Goal: Task Accomplishment & Management: Manage account settings

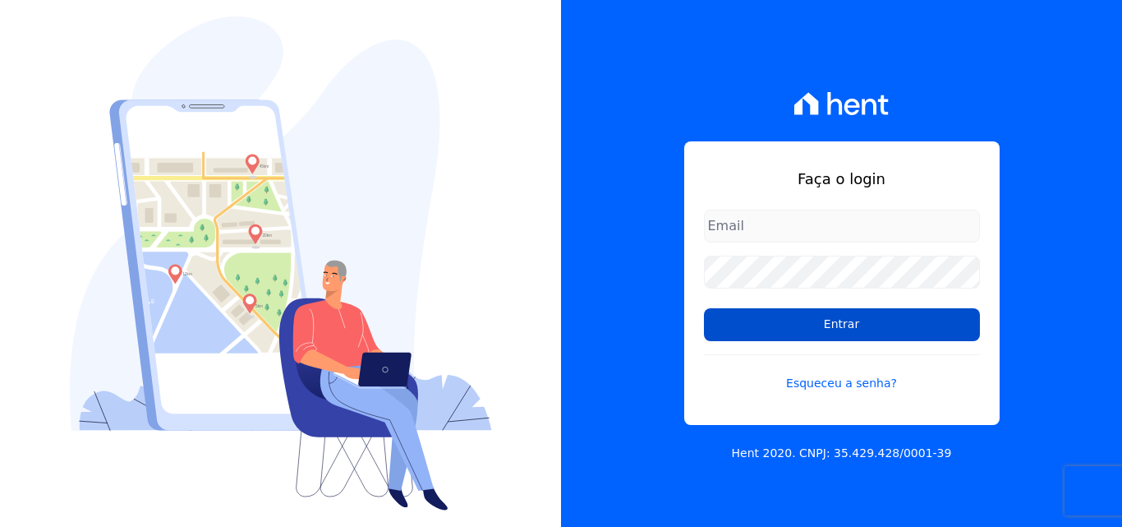
type input "[EMAIL_ADDRESS][DOMAIN_NAME]"
click at [804, 318] on input "Entrar" at bounding box center [842, 324] width 276 height 33
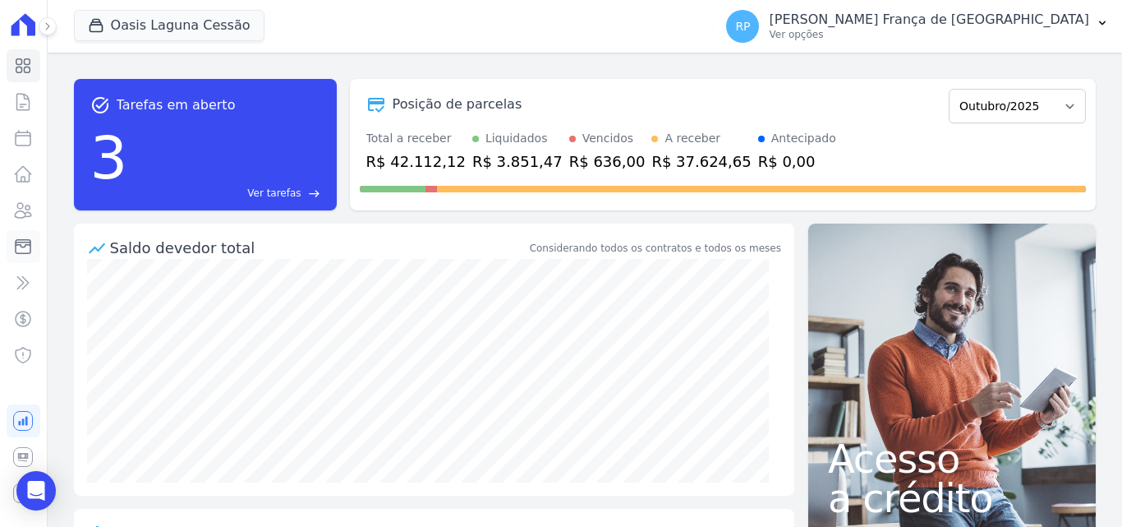
click at [23, 247] on icon at bounding box center [23, 247] width 15 height 14
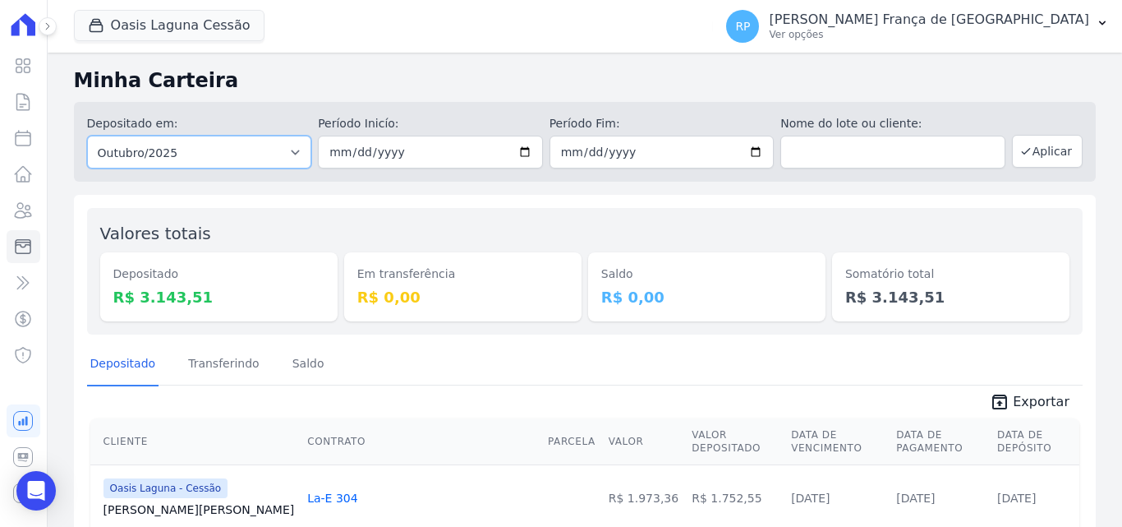
click at [183, 164] on select "Todos os meses Janeiro/2020 Fevereiro/2020 Março/2020 Abril/2020 Maio/2020 Junh…" at bounding box center [199, 152] width 225 height 33
select select "all"
click at [87, 136] on select "Todos os meses Janeiro/2020 Fevereiro/2020 Março/2020 Abril/2020 Maio/2020 Junh…" at bounding box center [199, 152] width 225 height 33
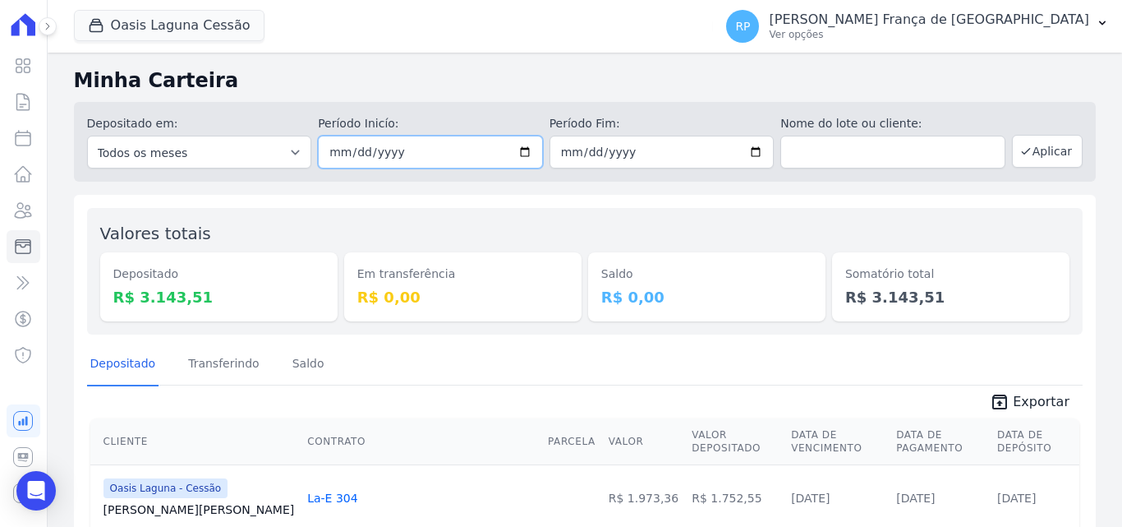
click at [517, 153] on input "date" at bounding box center [430, 152] width 225 height 33
type input "2025-10-07"
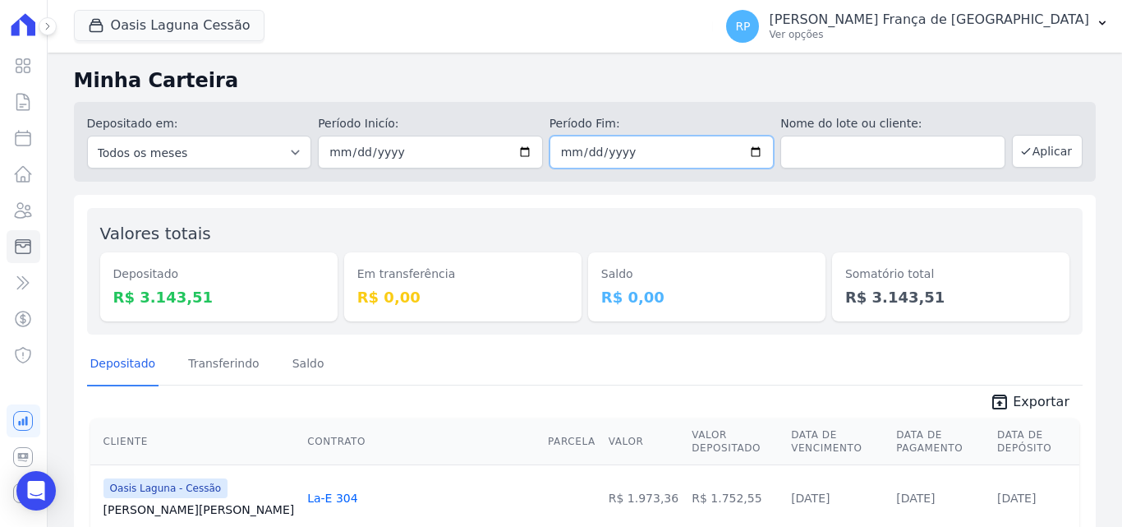
click at [749, 155] on input "date" at bounding box center [662, 152] width 225 height 33
type input "2025-10-07"
click at [1039, 161] on button "Aplicar" at bounding box center [1047, 151] width 71 height 33
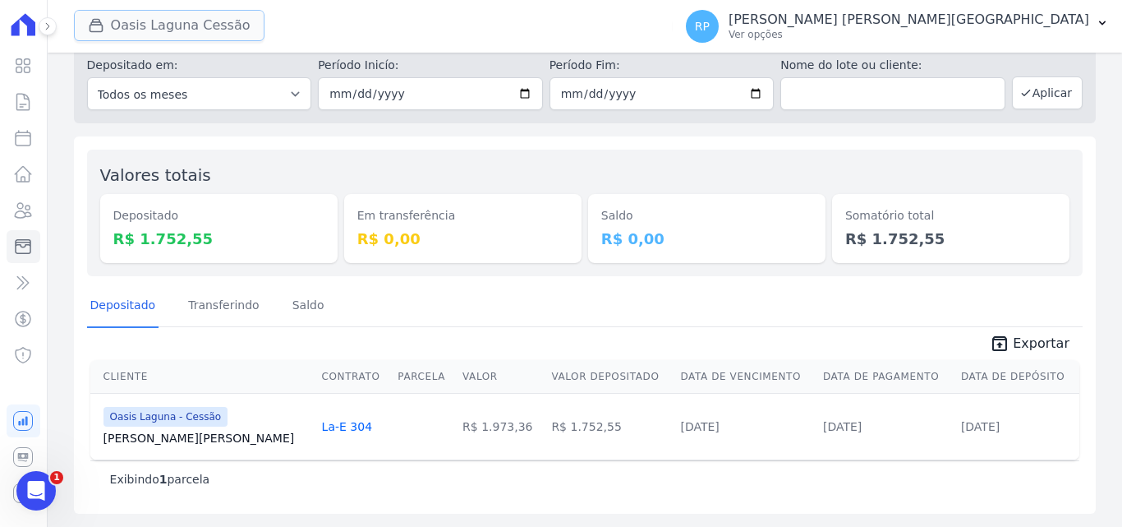
click at [121, 23] on button "Oasis Laguna Cessão" at bounding box center [169, 25] width 191 height 31
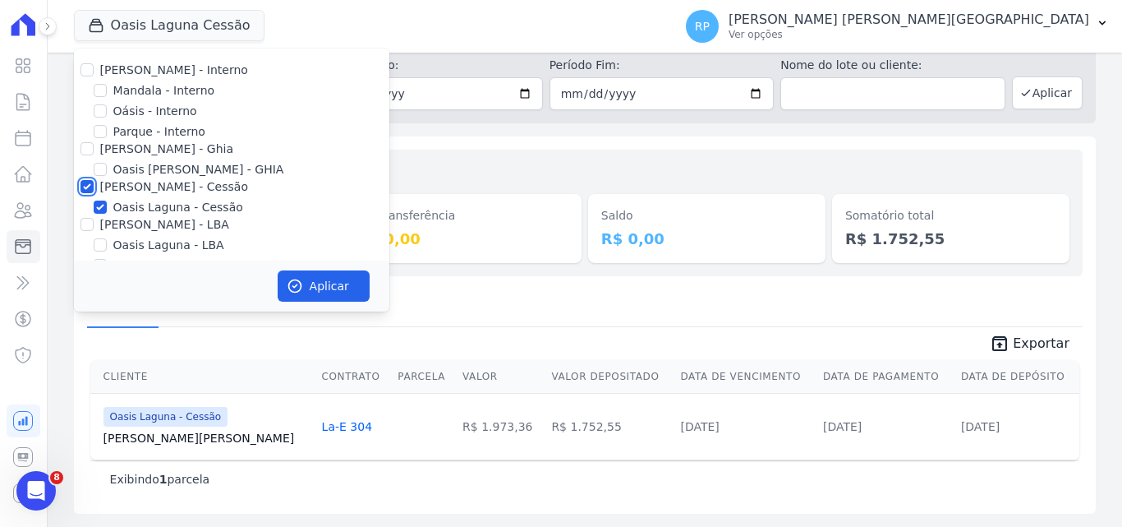
click at [92, 187] on input "Celina Guimaraes - Cessão" at bounding box center [87, 186] width 13 height 13
checkbox input "false"
click at [96, 111] on input "Oásis - Interno" at bounding box center [100, 110] width 13 height 13
checkbox input "true"
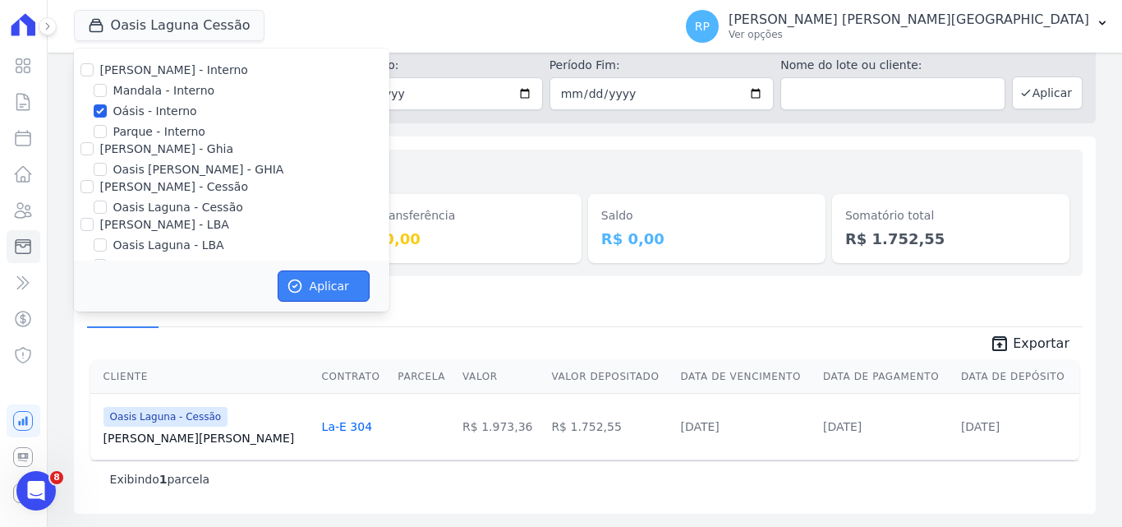
click at [311, 278] on button "Aplicar" at bounding box center [324, 285] width 92 height 31
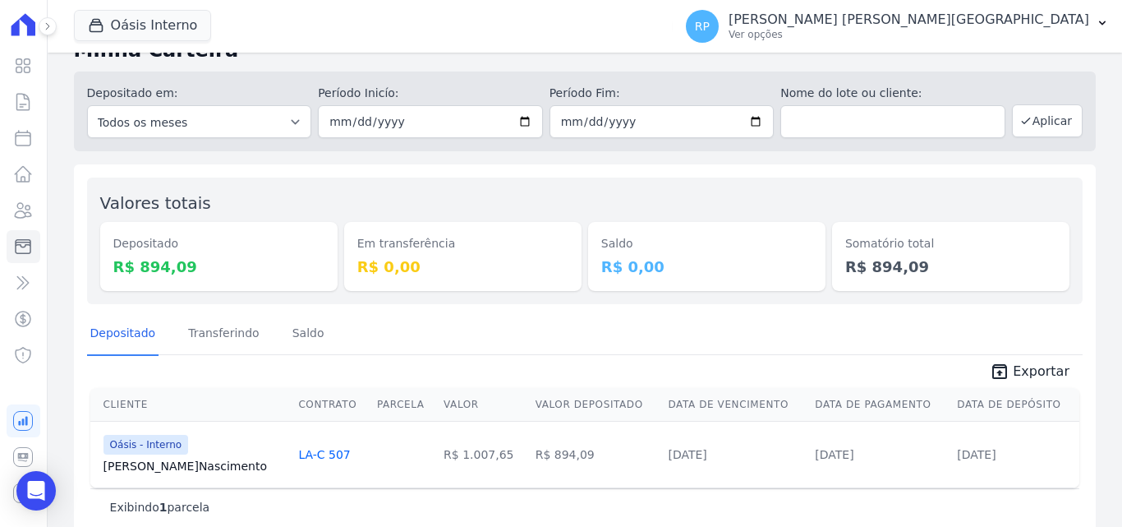
scroll to position [58, 0]
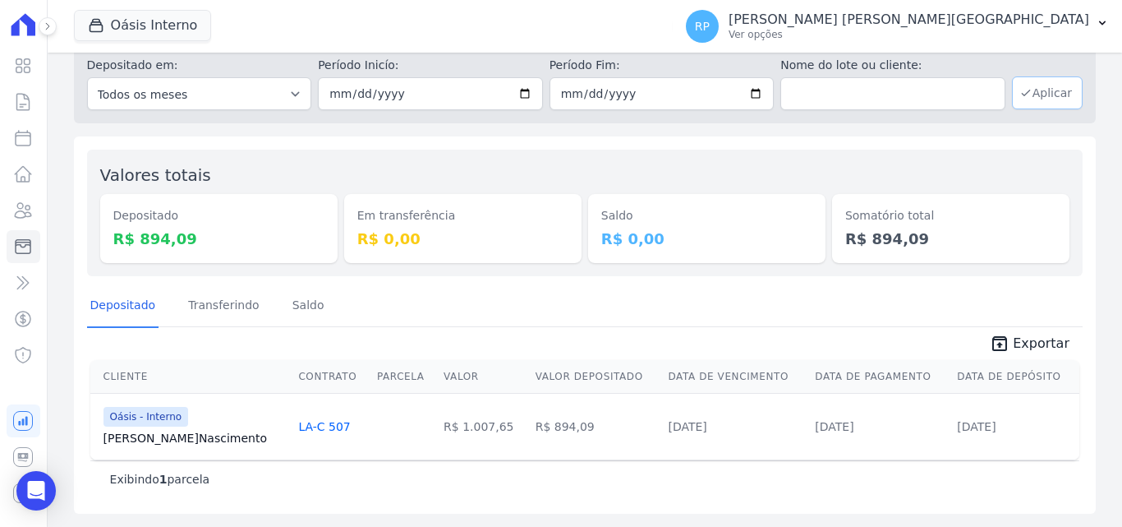
click at [1034, 87] on button "Aplicar" at bounding box center [1047, 92] width 71 height 33
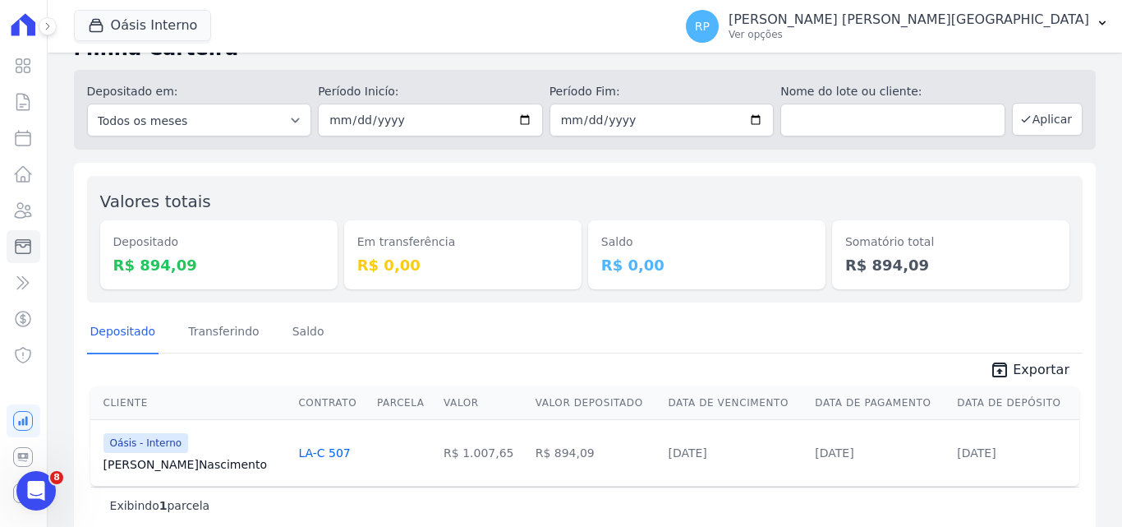
scroll to position [58, 0]
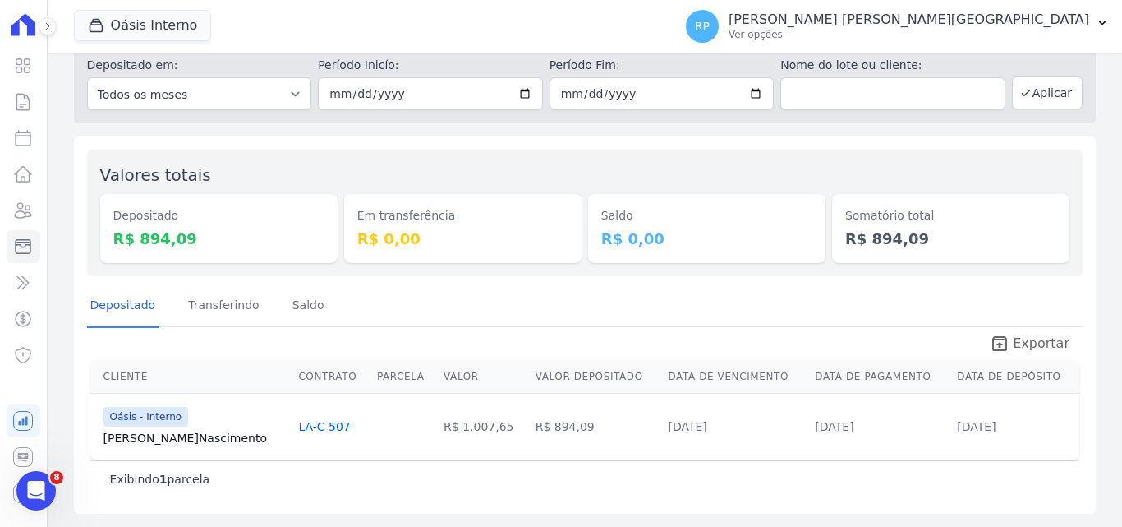
click at [1013, 351] on span "Exportar" at bounding box center [1041, 344] width 57 height 20
click at [147, 21] on button "Oásis Interno" at bounding box center [143, 25] width 138 height 31
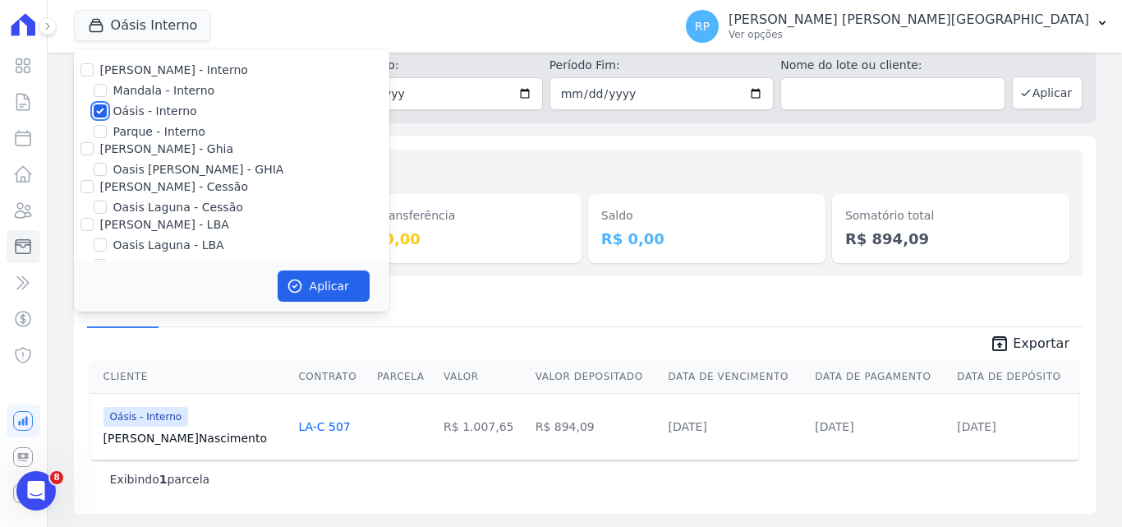
click at [102, 111] on input "Oásis - Interno" at bounding box center [100, 110] width 13 height 13
checkbox input "false"
click at [86, 149] on input "Celina Guimaraes - Ghia" at bounding box center [87, 148] width 13 height 13
checkbox input "true"
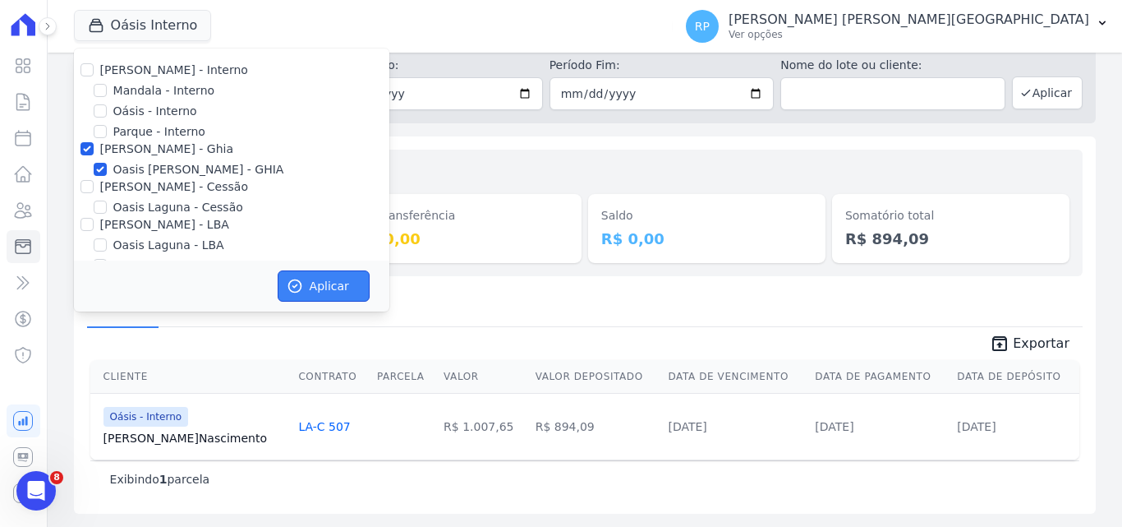
click at [311, 288] on button "Aplicar" at bounding box center [324, 285] width 92 height 31
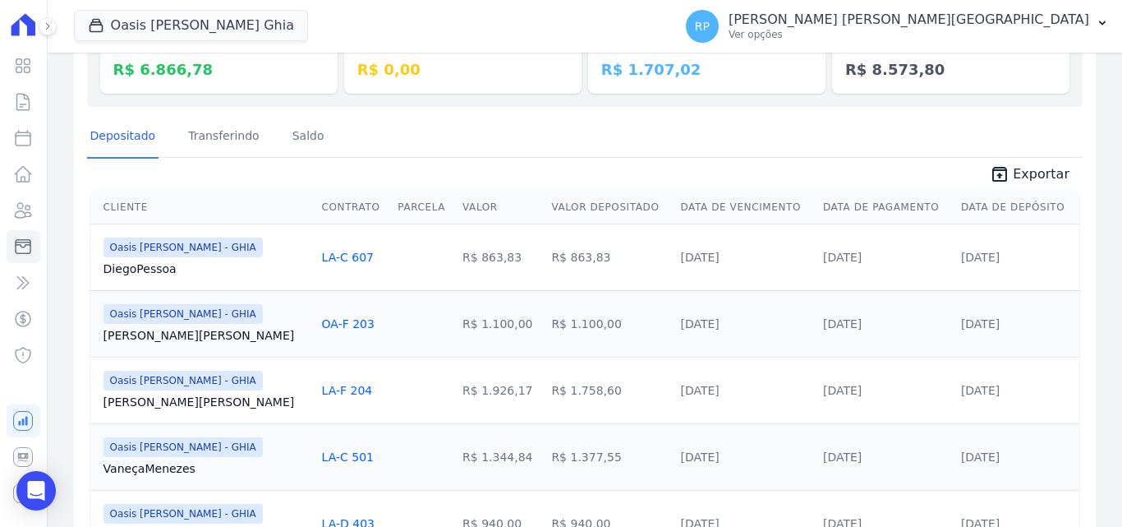
scroll to position [227, 0]
click at [1014, 179] on span "Exportar" at bounding box center [1041, 175] width 57 height 20
click at [205, 33] on button "Oasis Celina Guimaraes Ghia" at bounding box center [191, 25] width 234 height 31
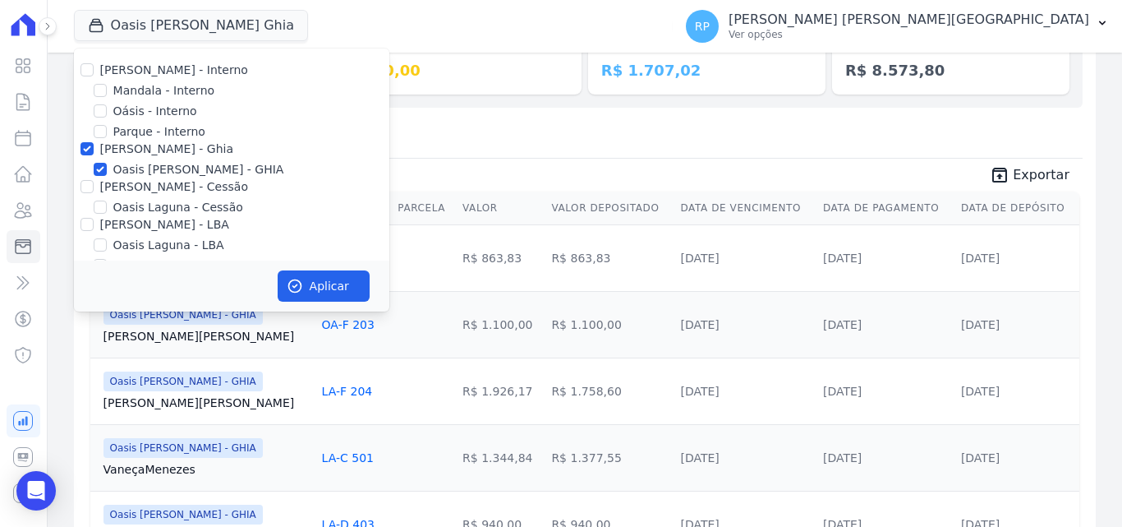
click at [83, 141] on div at bounding box center [87, 148] width 13 height 16
click at [83, 150] on input "Celina Guimaraes - Ghia" at bounding box center [87, 148] width 13 height 13
checkbox input "false"
click at [84, 186] on input "Celina Guimaraes - Cessão" at bounding box center [87, 186] width 13 height 13
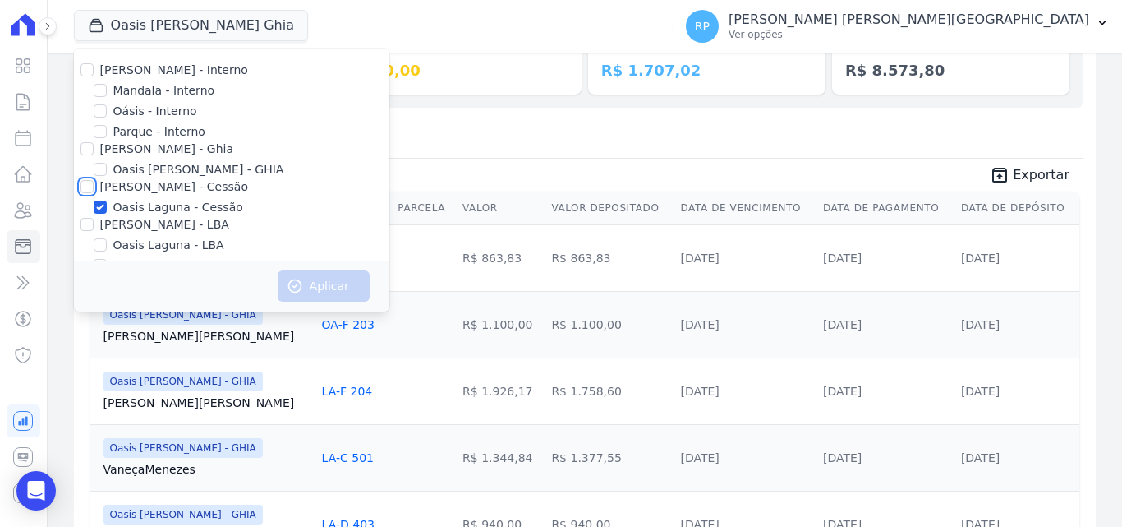
checkbox input "true"
click at [326, 291] on button "Aplicar" at bounding box center [324, 285] width 92 height 31
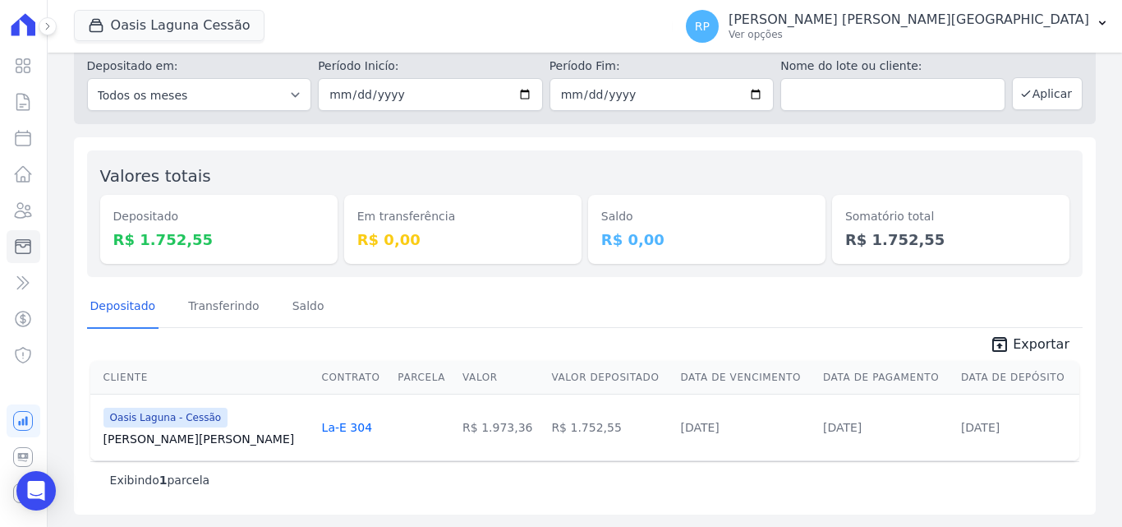
scroll to position [58, 0]
click at [1005, 343] on icon "unarchive" at bounding box center [1000, 344] width 20 height 20
click at [159, 21] on button "Oasis Laguna Cessão" at bounding box center [169, 25] width 191 height 31
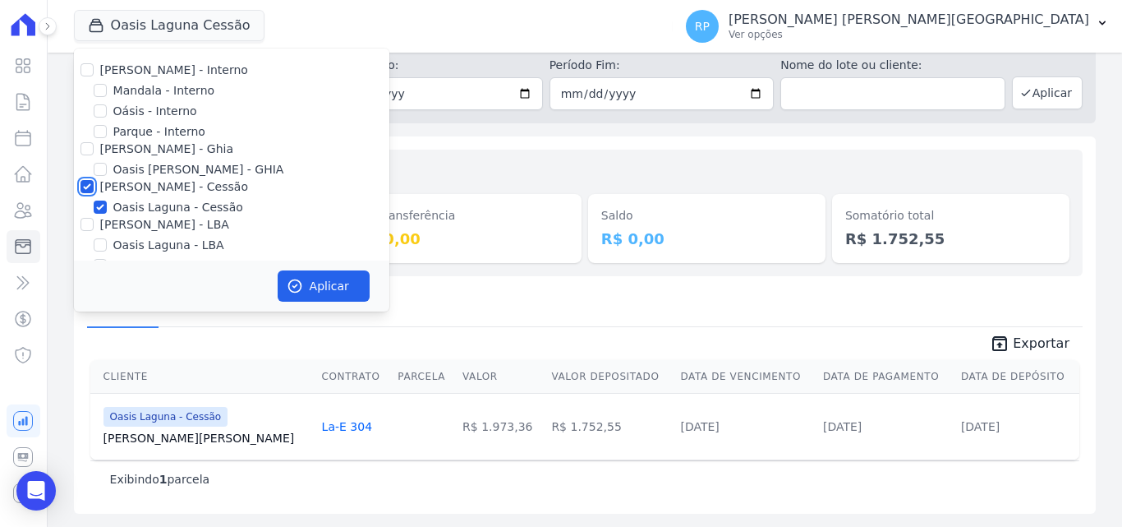
click at [88, 187] on input "Celina Guimaraes - Cessão" at bounding box center [87, 186] width 13 height 13
checkbox input "false"
click at [81, 214] on div "Oasis Laguna - Cessão" at bounding box center [231, 207] width 315 height 17
click at [83, 227] on input "Celina Guimaraes - LBA" at bounding box center [87, 224] width 13 height 13
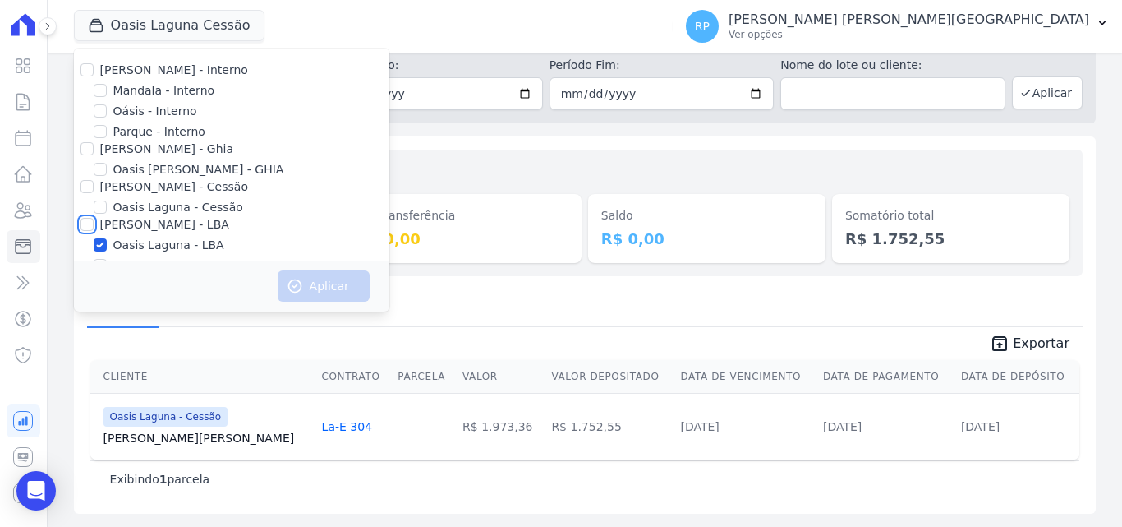
checkbox input "true"
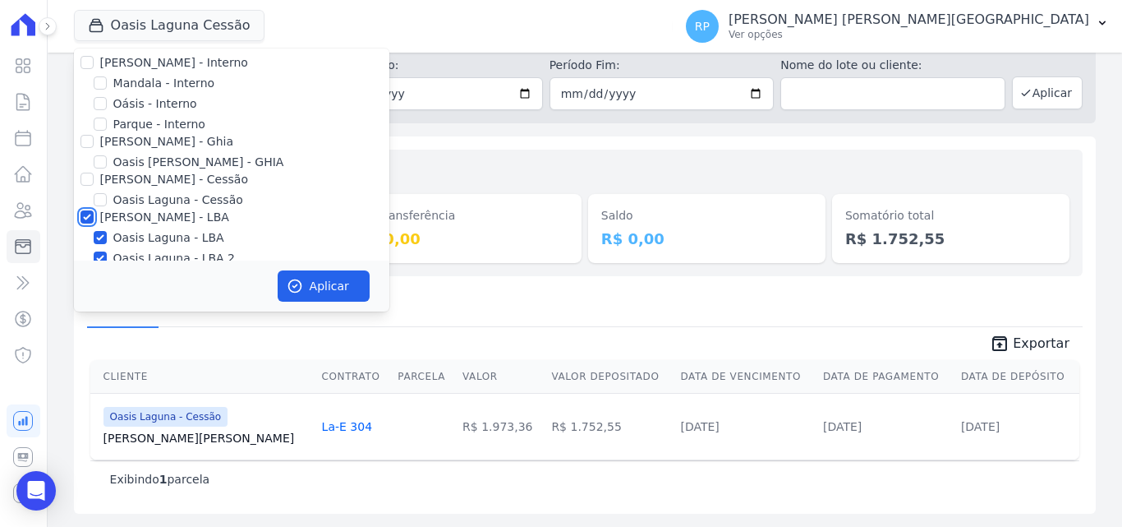
scroll to position [27, 0]
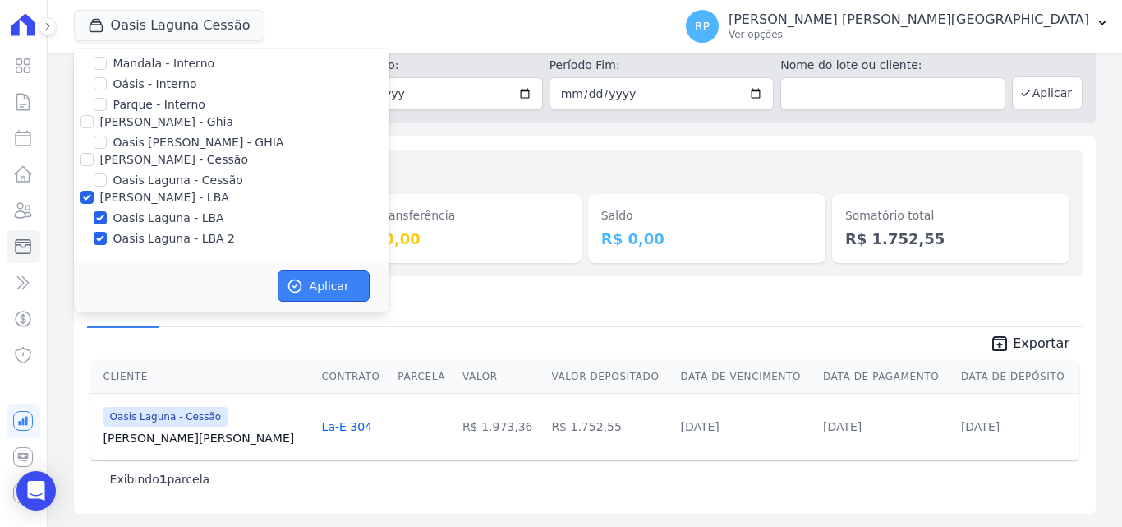
click at [299, 288] on icon "button" at bounding box center [295, 286] width 16 height 16
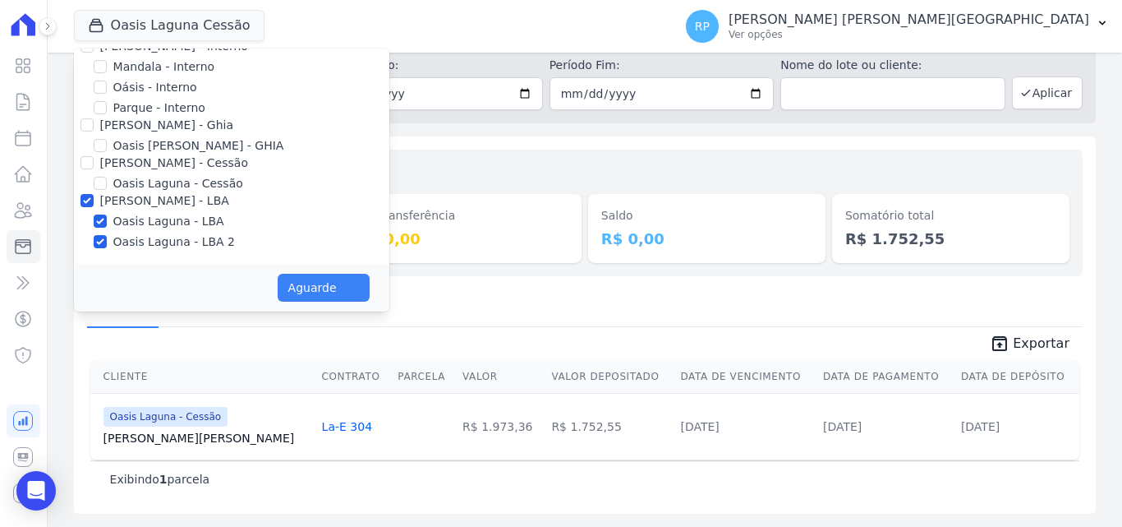
scroll to position [24, 0]
